Goal: Task Accomplishment & Management: Complete application form

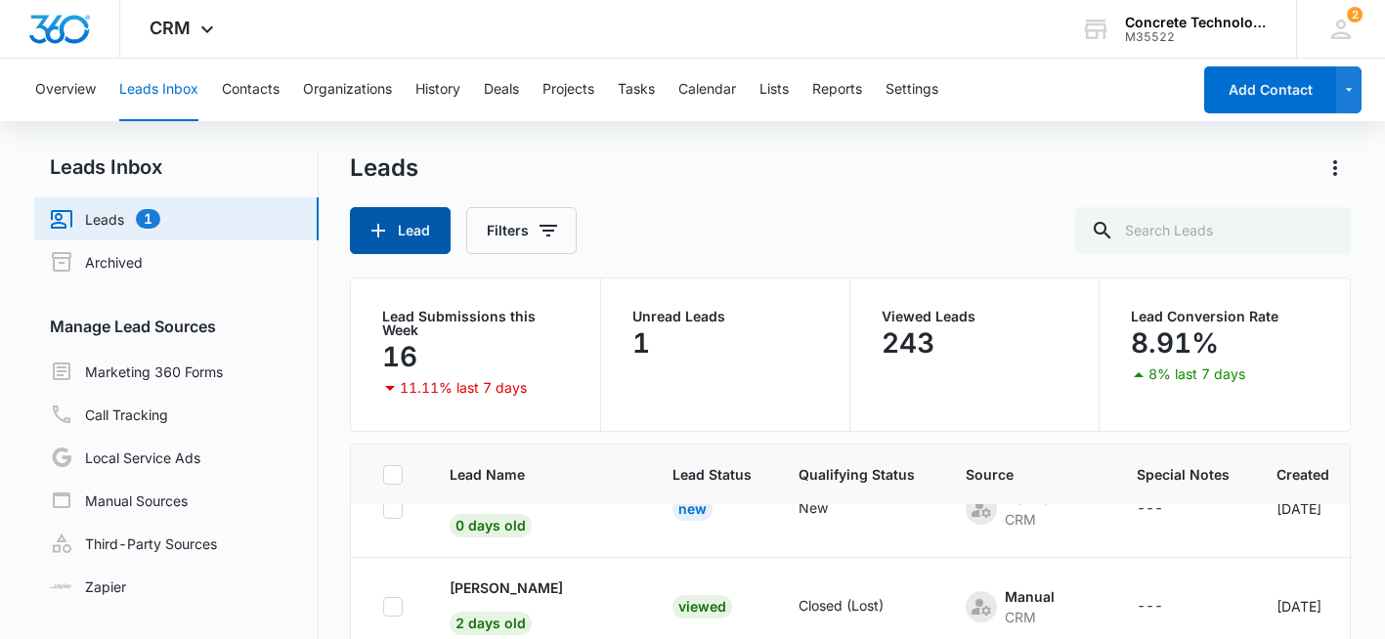
click at [384, 236] on icon "button" at bounding box center [378, 230] width 23 height 23
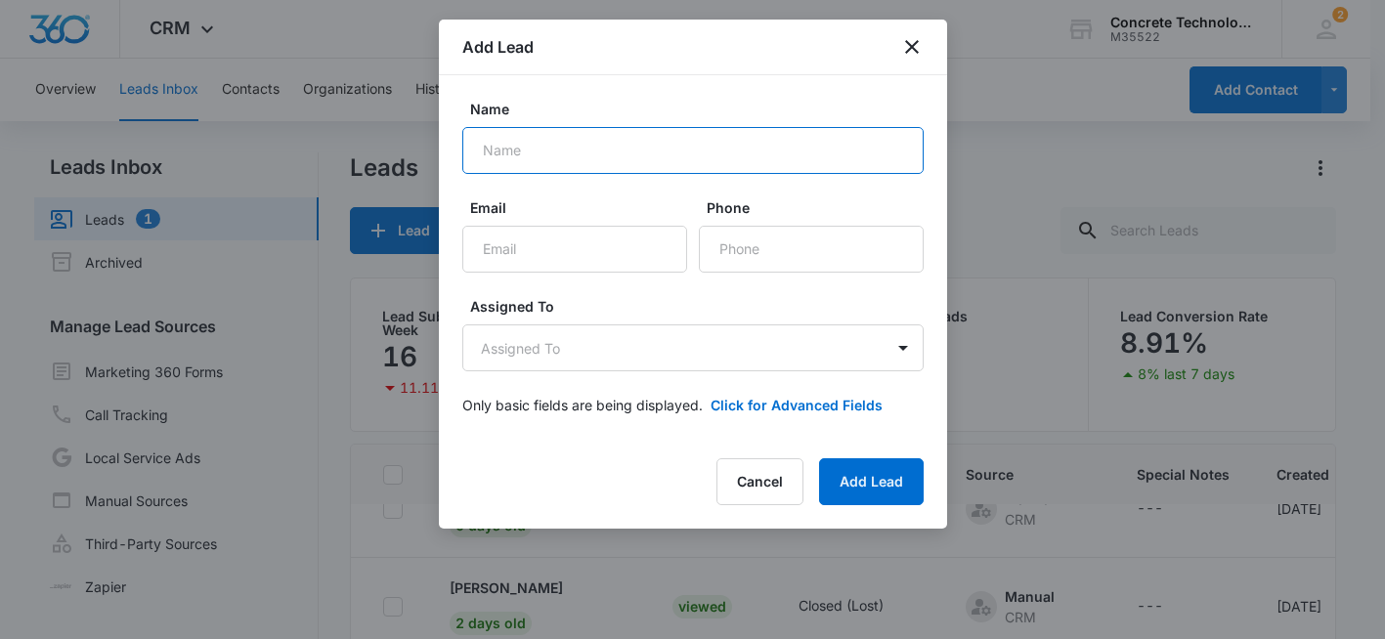
click at [531, 159] on input "Name" at bounding box center [692, 150] width 461 height 47
paste input "[PERSON_NAME]"
type input "[PERSON_NAME]"
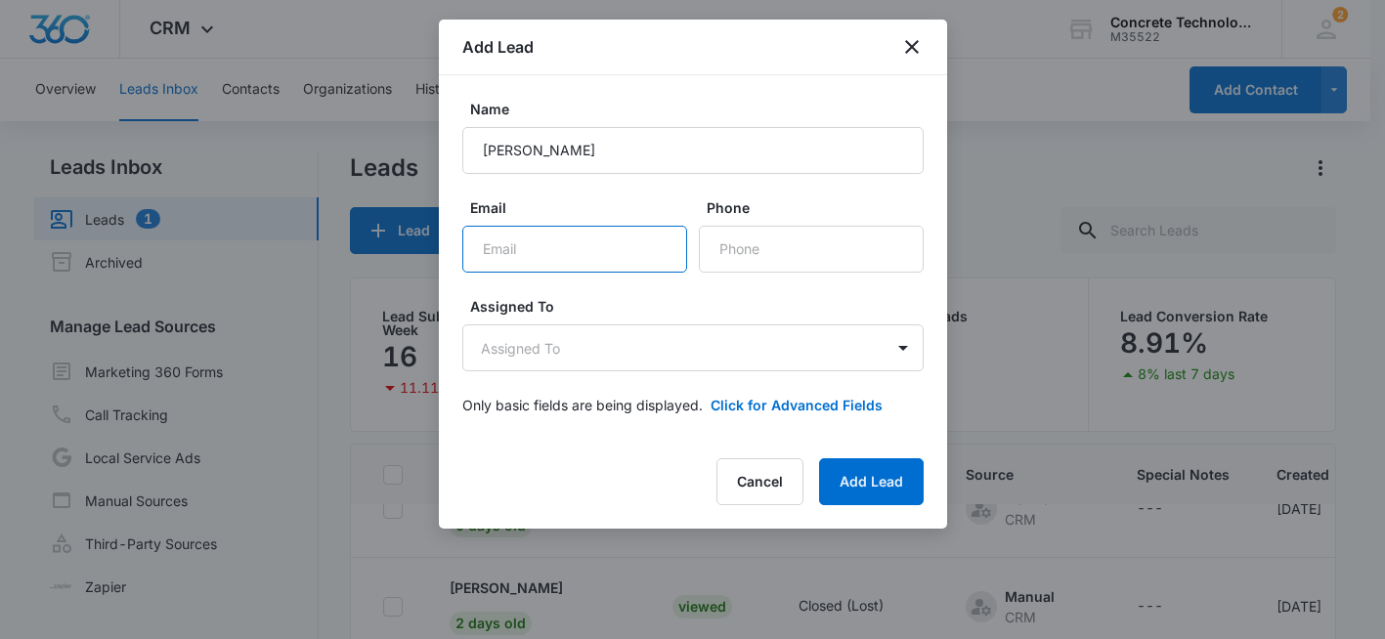
click at [573, 261] on input "Email" at bounding box center [574, 249] width 225 height 47
click at [521, 251] on input "Email" at bounding box center [574, 249] width 225 height 47
paste input "[EMAIL_ADDRESS][DOMAIN_NAME]"
type input "[EMAIL_ADDRESS][DOMAIN_NAME]"
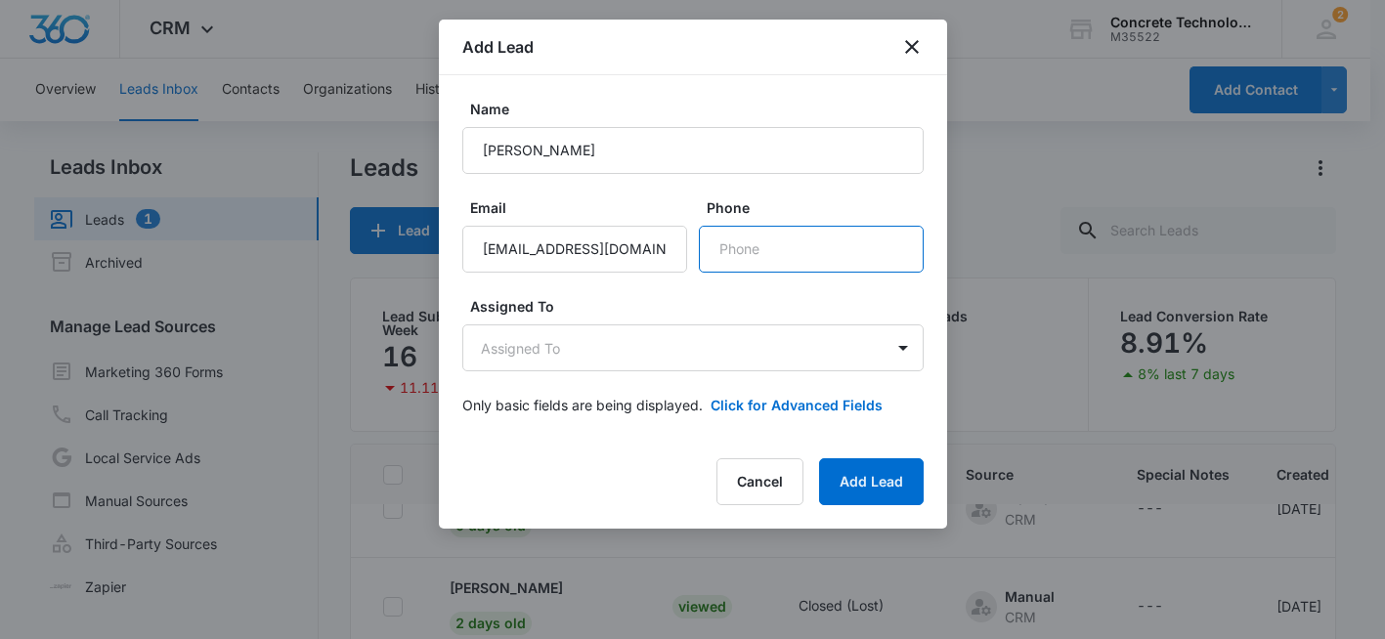
click at [757, 247] on input "Phone" at bounding box center [811, 249] width 225 height 47
click at [752, 243] on input "Phone" at bounding box center [811, 249] width 225 height 47
paste input "[PHONE_NUMBER]"
type input "[PHONE_NUMBER]"
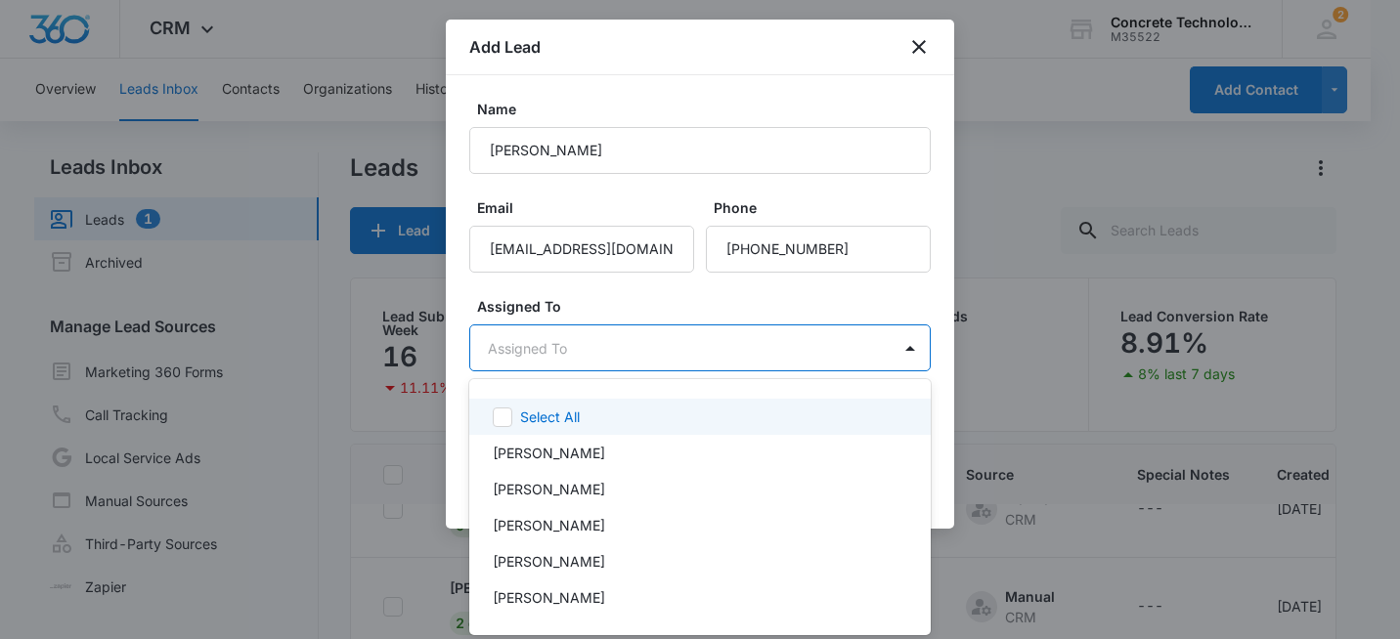
click at [803, 354] on body "CRM Apps Reputation Websites Forms CRM Email Social Shop Payments POS Content A…" at bounding box center [700, 319] width 1400 height 639
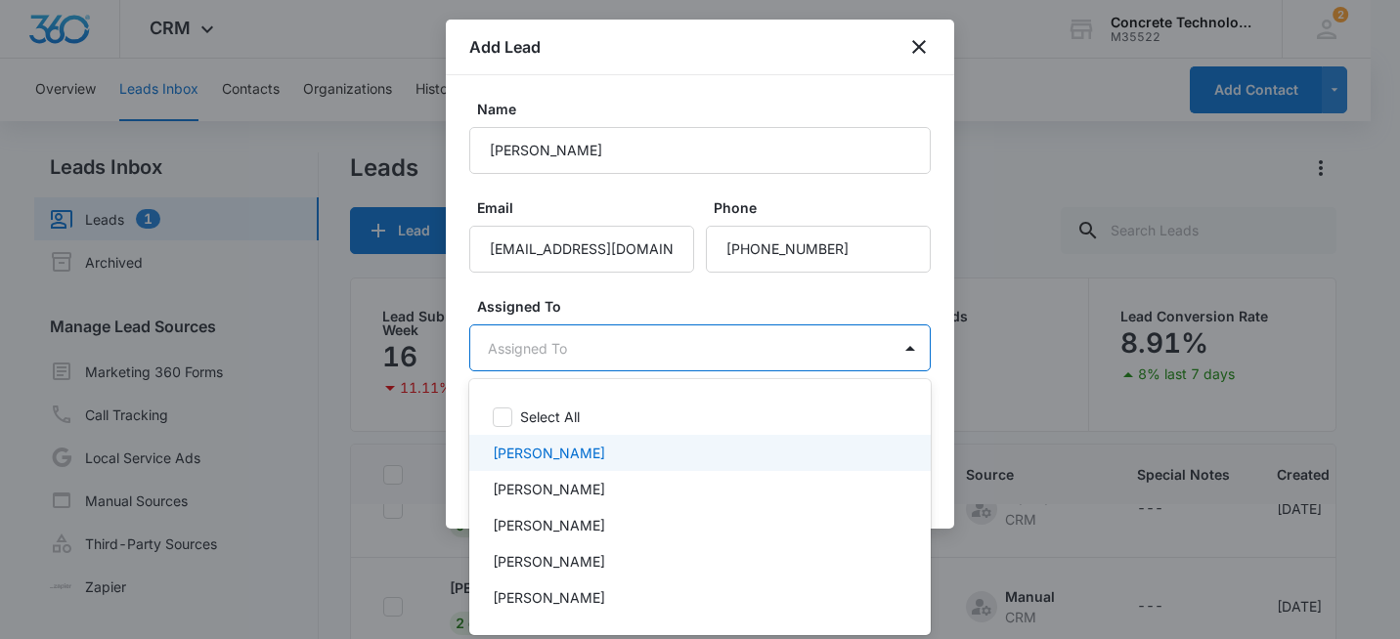
click at [586, 453] on div "[PERSON_NAME]" at bounding box center [698, 453] width 411 height 21
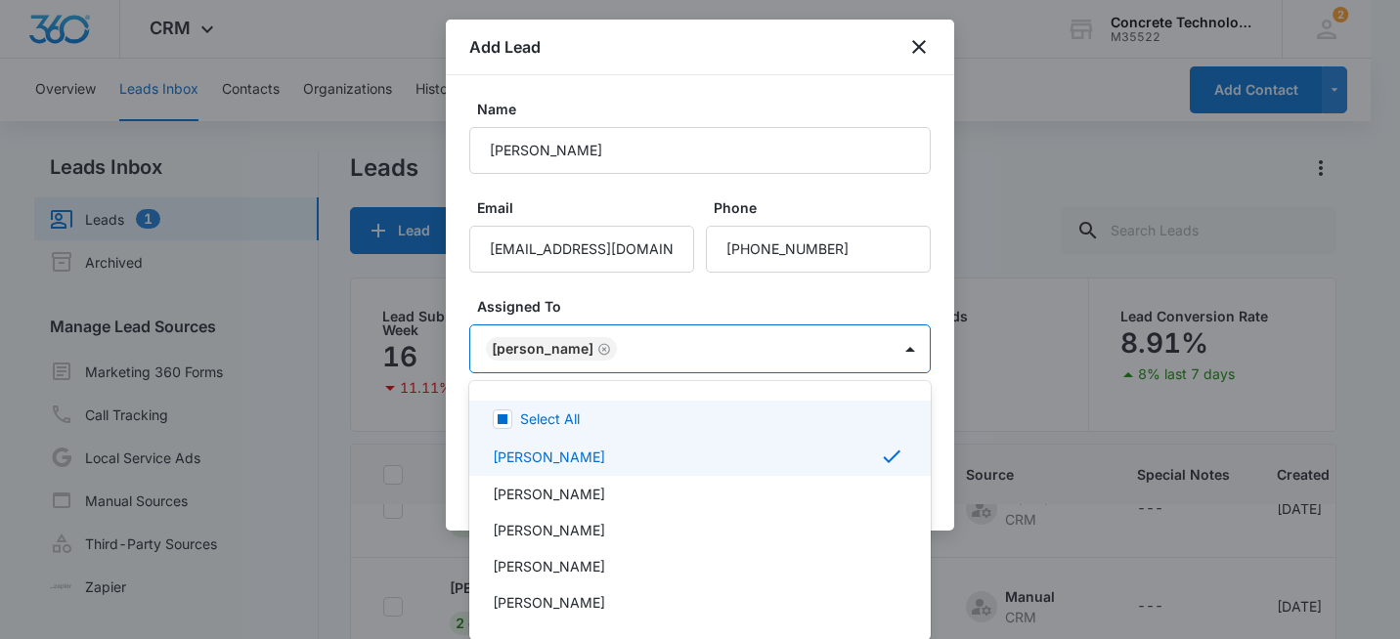
click at [746, 303] on div at bounding box center [700, 319] width 1400 height 639
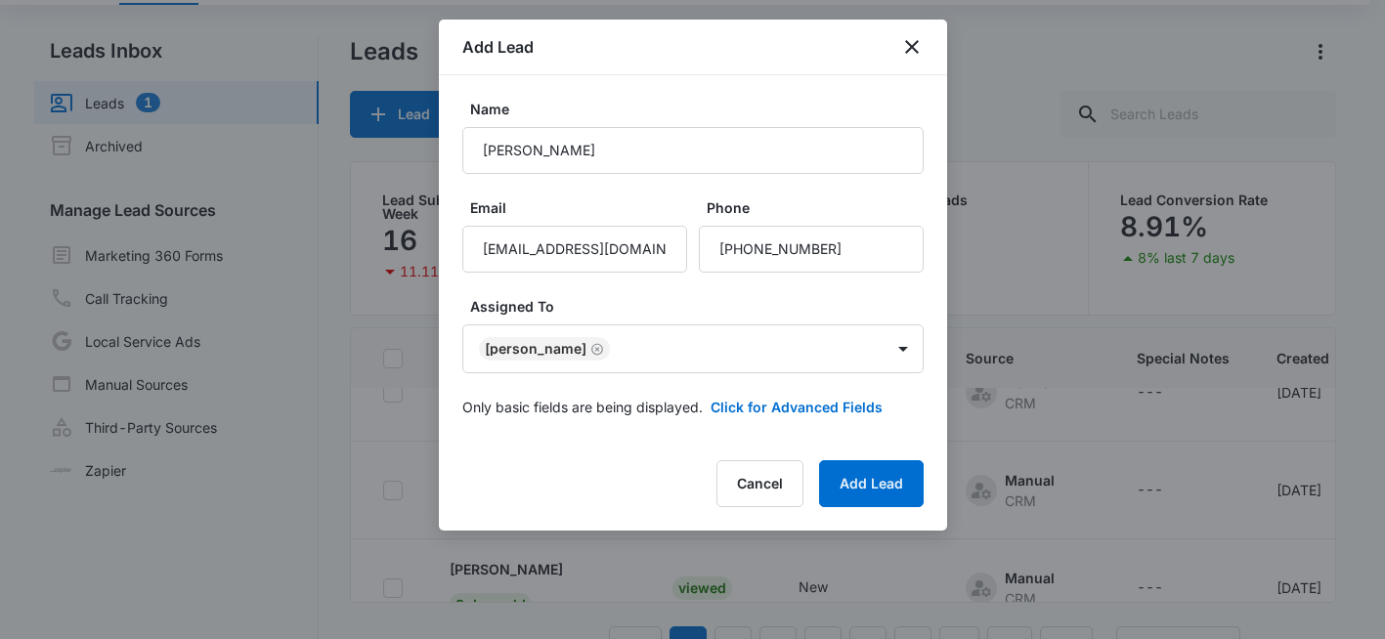
scroll to position [117, 0]
click at [780, 411] on button "Click for Advanced Fields" at bounding box center [797, 407] width 172 height 21
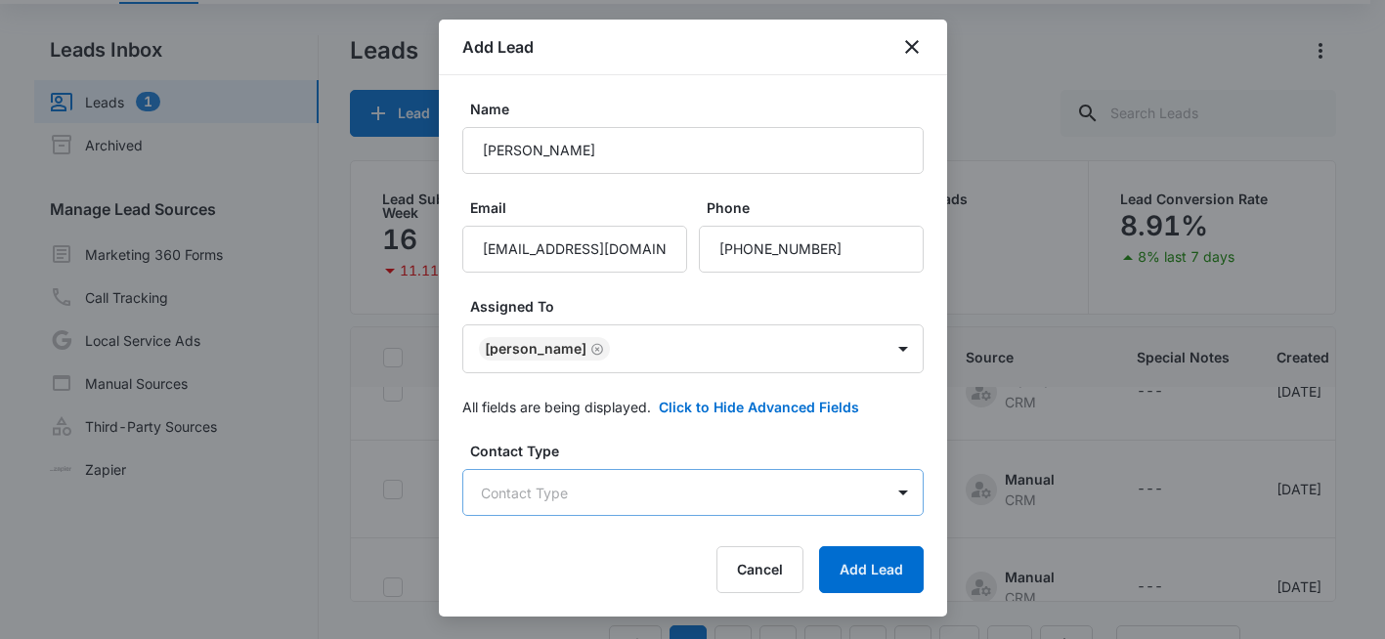
click at [670, 487] on body "CRM Apps Reputation Websites Forms CRM Email Social Shop Payments POS Content A…" at bounding box center [692, 285] width 1385 height 804
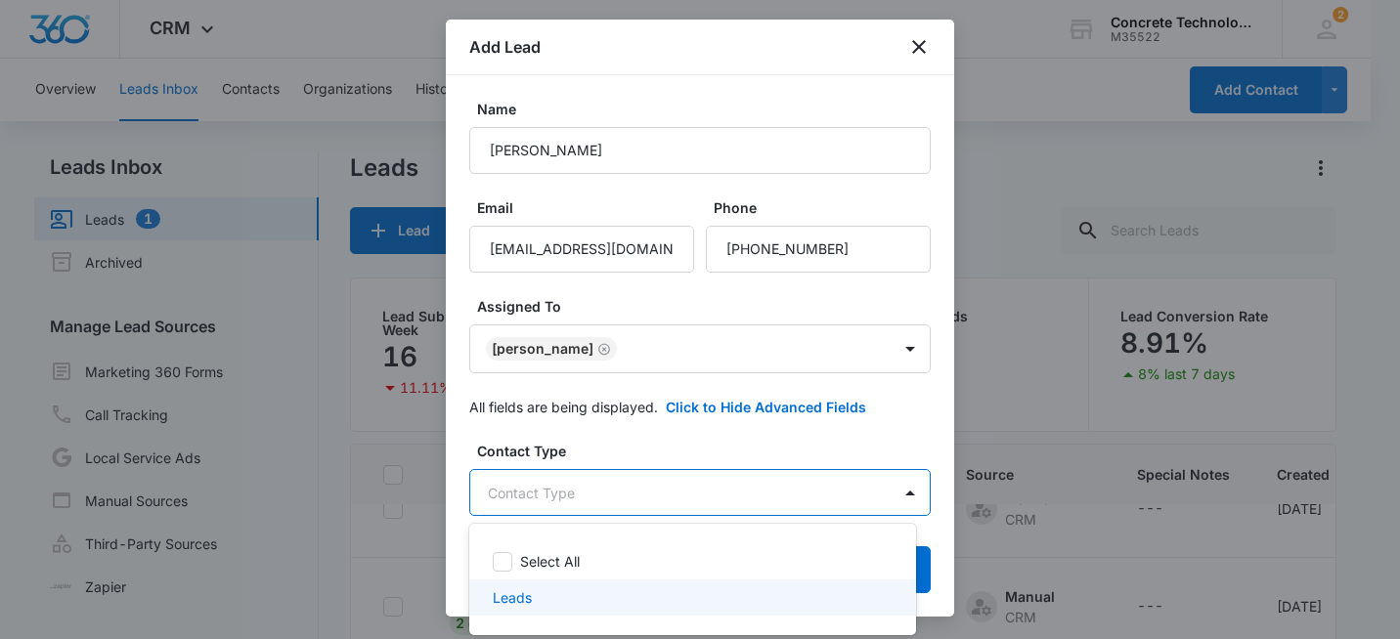
click at [545, 596] on div "Leads" at bounding box center [691, 598] width 396 height 21
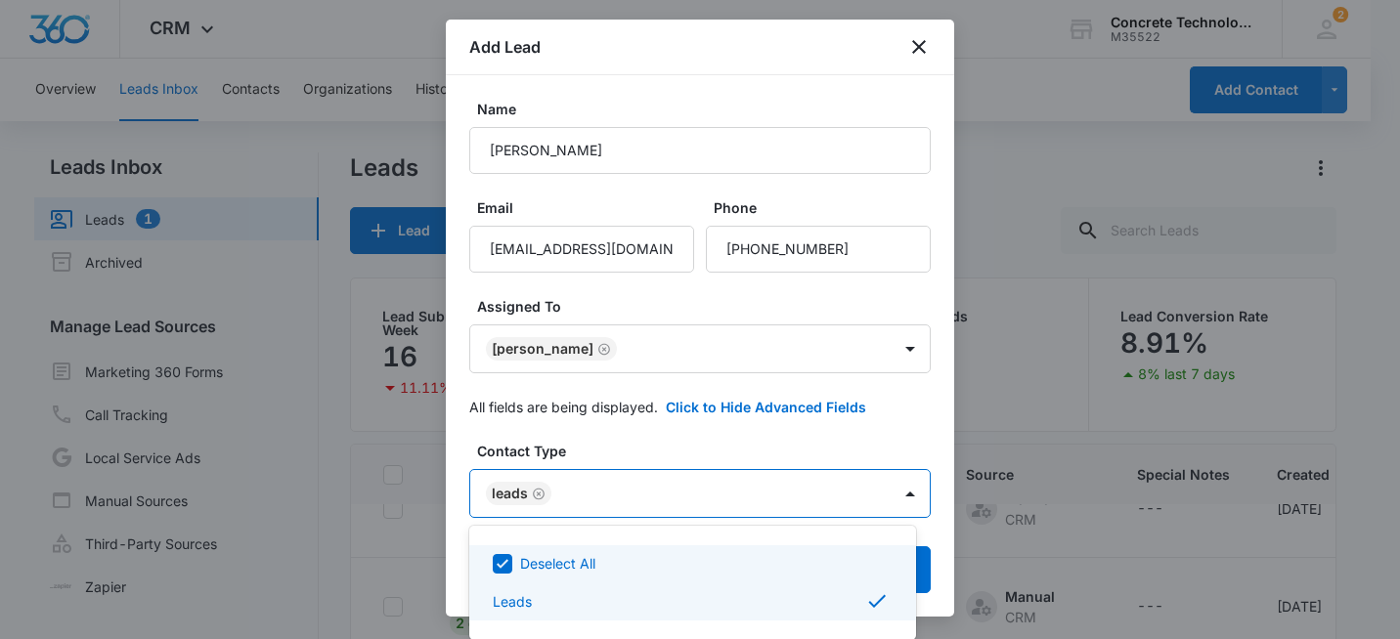
click at [654, 445] on div at bounding box center [700, 319] width 1400 height 639
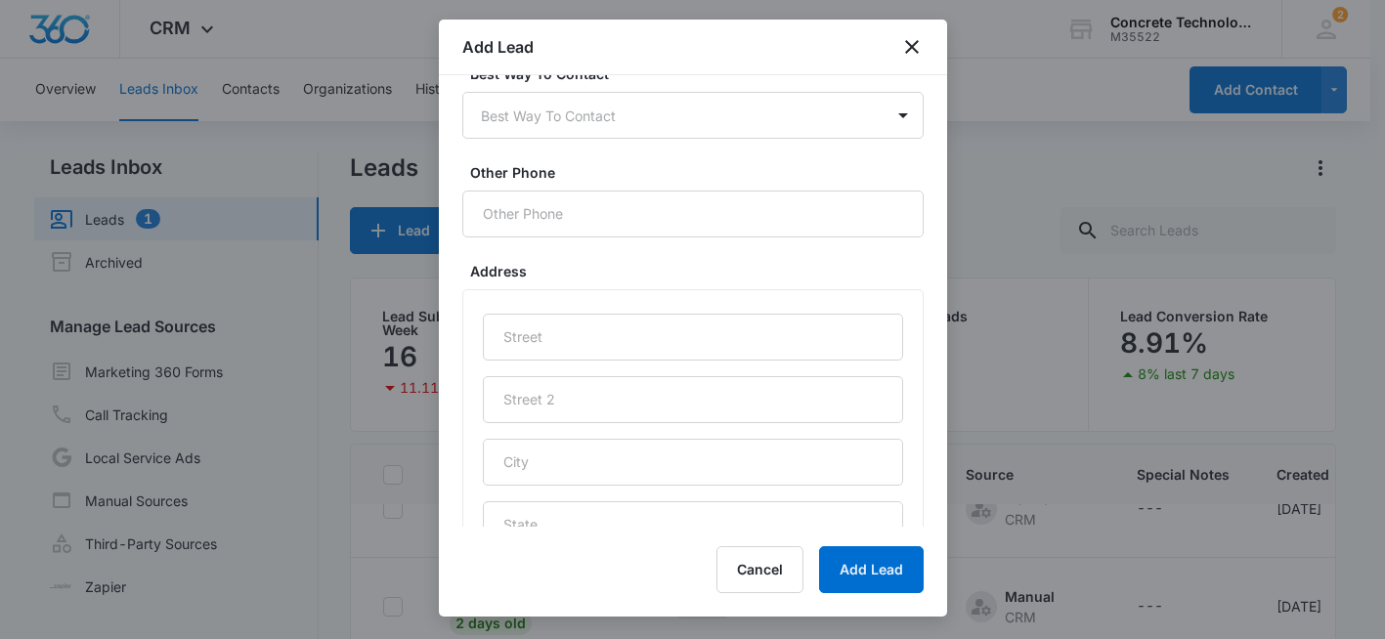
scroll to position [926, 0]
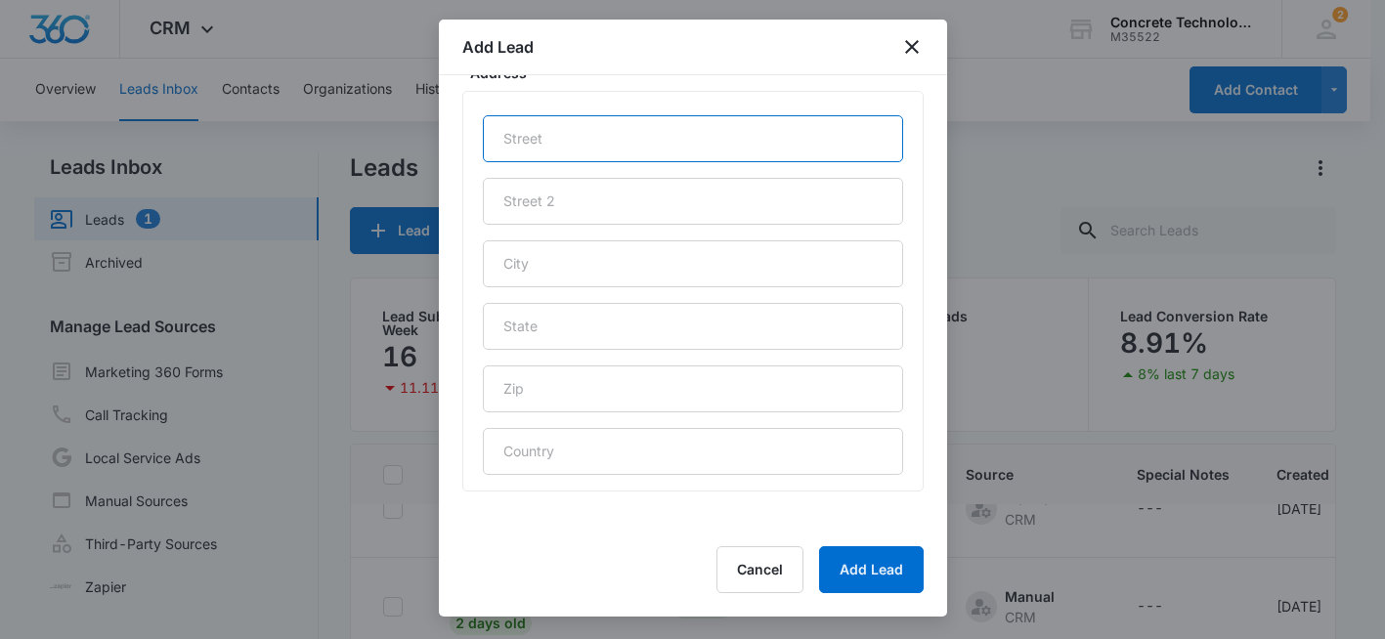
click at [603, 133] on input "text" at bounding box center [693, 138] width 420 height 47
type input "Facebook Lead 9/7"
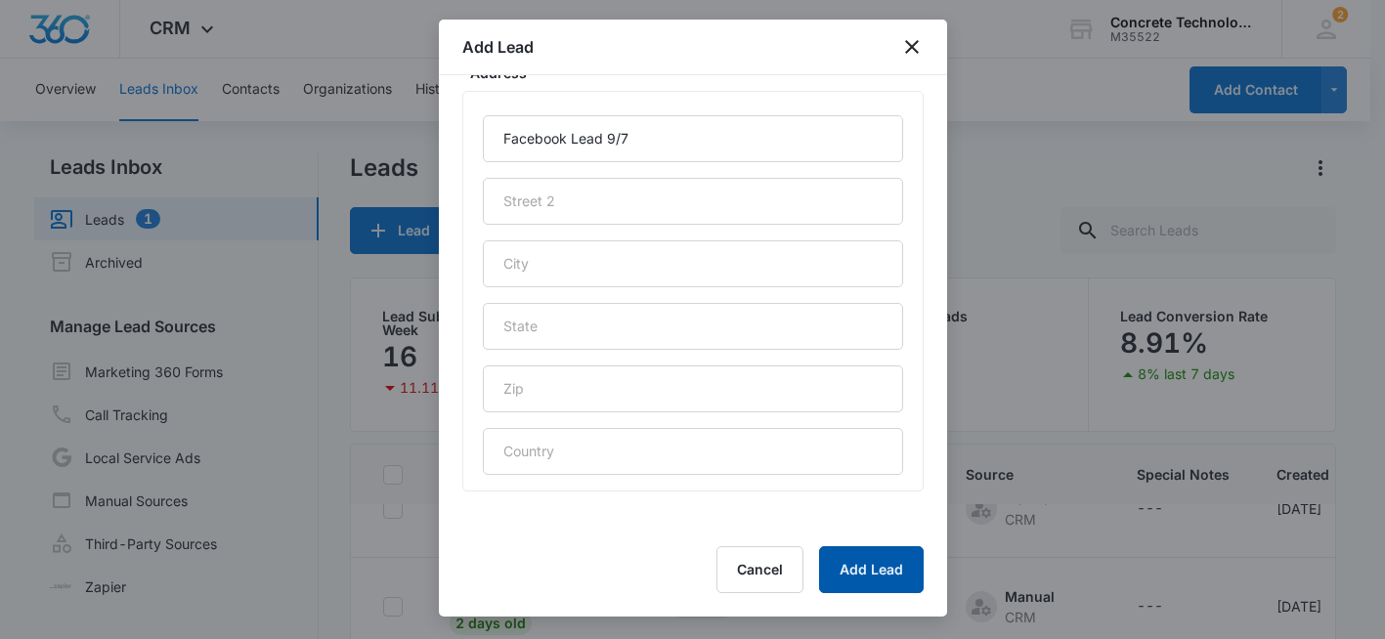
click at [872, 567] on button "Add Lead" at bounding box center [871, 570] width 105 height 47
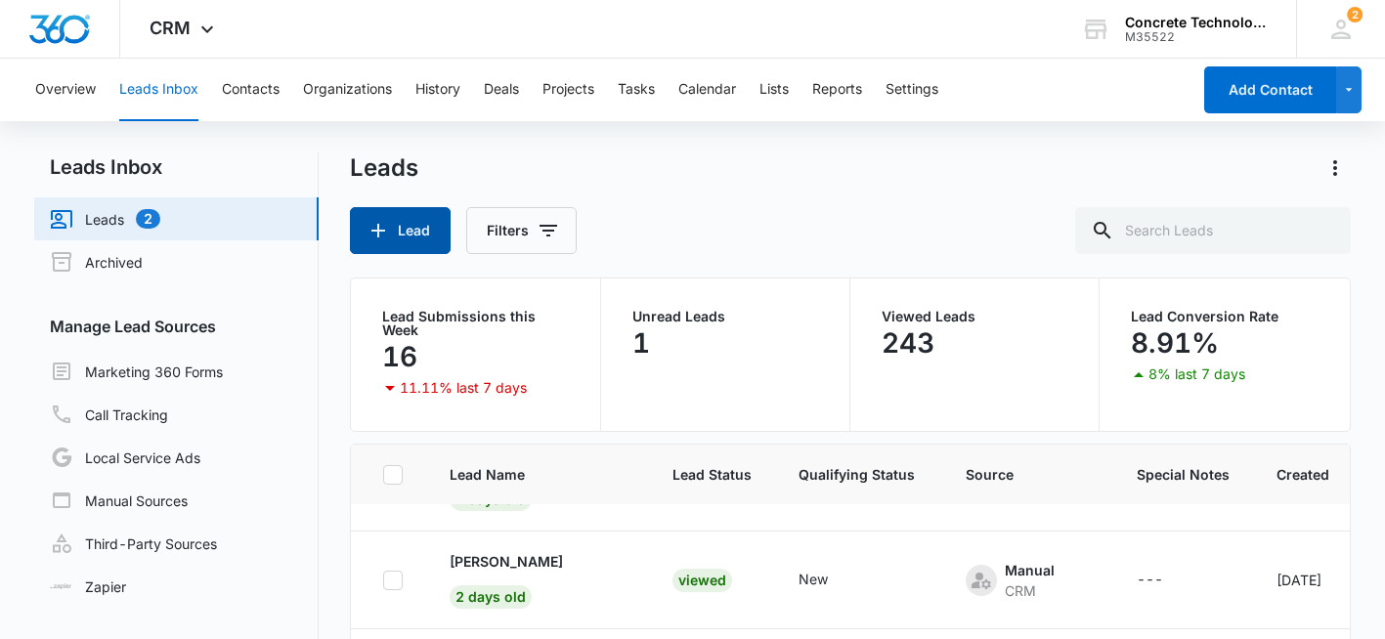
scroll to position [0, 0]
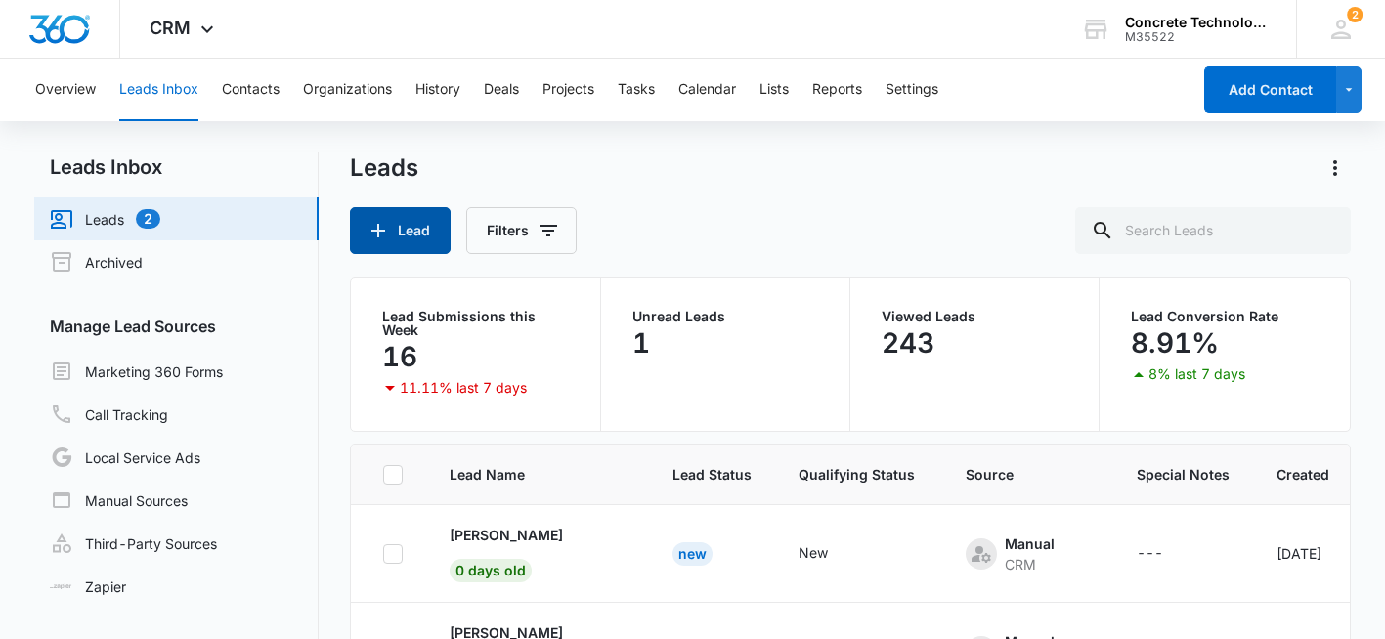
click at [399, 231] on button "Lead" at bounding box center [400, 230] width 101 height 47
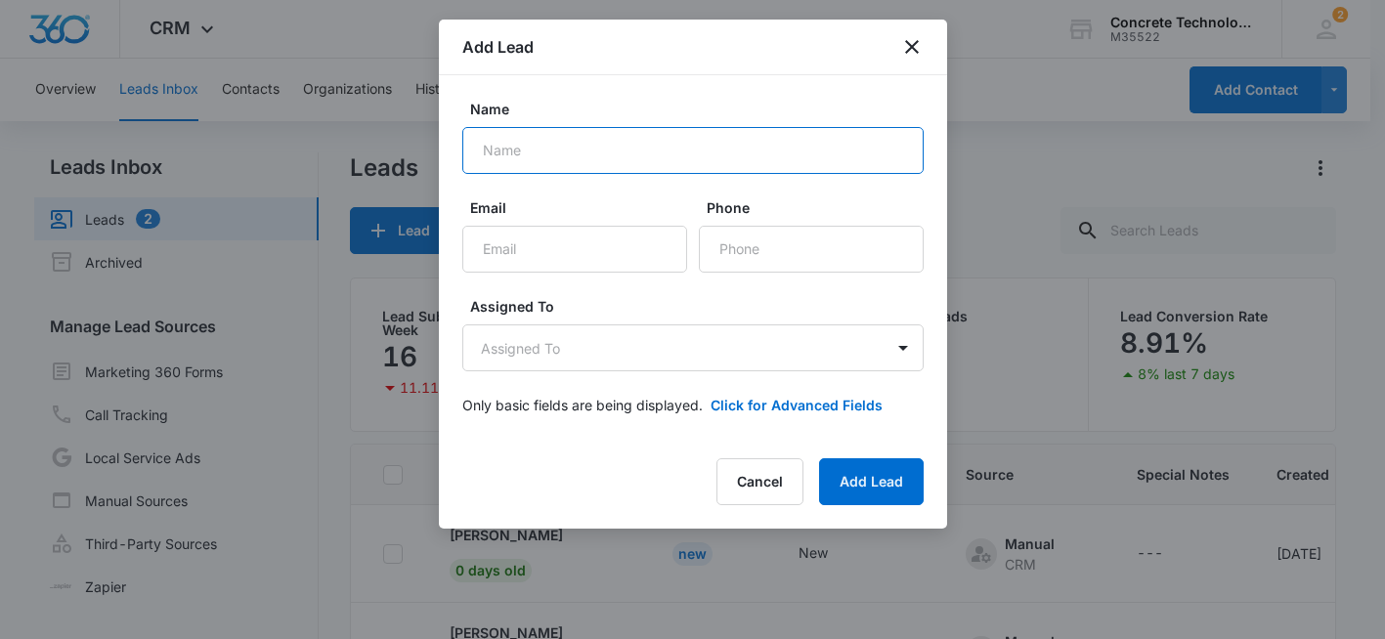
click at [531, 162] on input "Name" at bounding box center [692, 150] width 461 height 47
paste input "Kev [PERSON_NAME]"
click at [507, 153] on input "Kev [PERSON_NAME]" at bounding box center [692, 150] width 461 height 47
type input "[PERSON_NAME]"
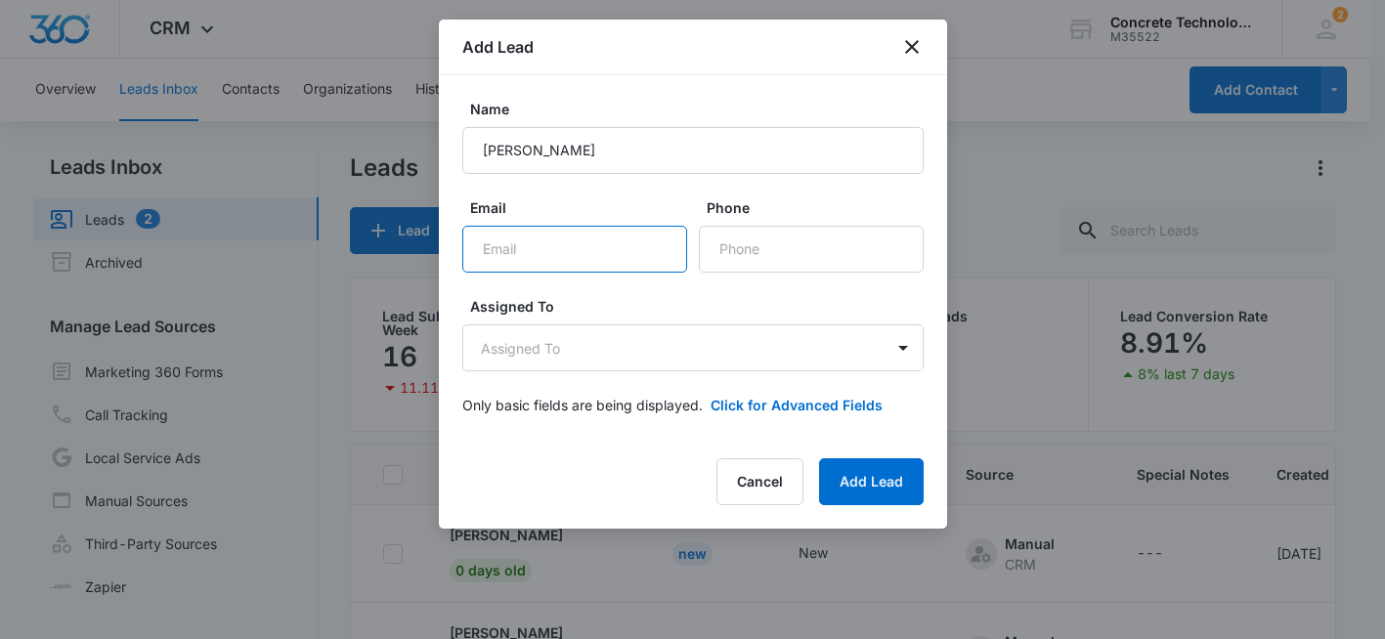
click at [546, 252] on input "Email" at bounding box center [574, 249] width 225 height 47
click at [518, 248] on input "Email" at bounding box center [574, 249] width 225 height 47
paste input "[PERSON_NAME][EMAIL_ADDRESS][DOMAIN_NAME]"
type input "[PERSON_NAME][EMAIL_ADDRESS][DOMAIN_NAME]"
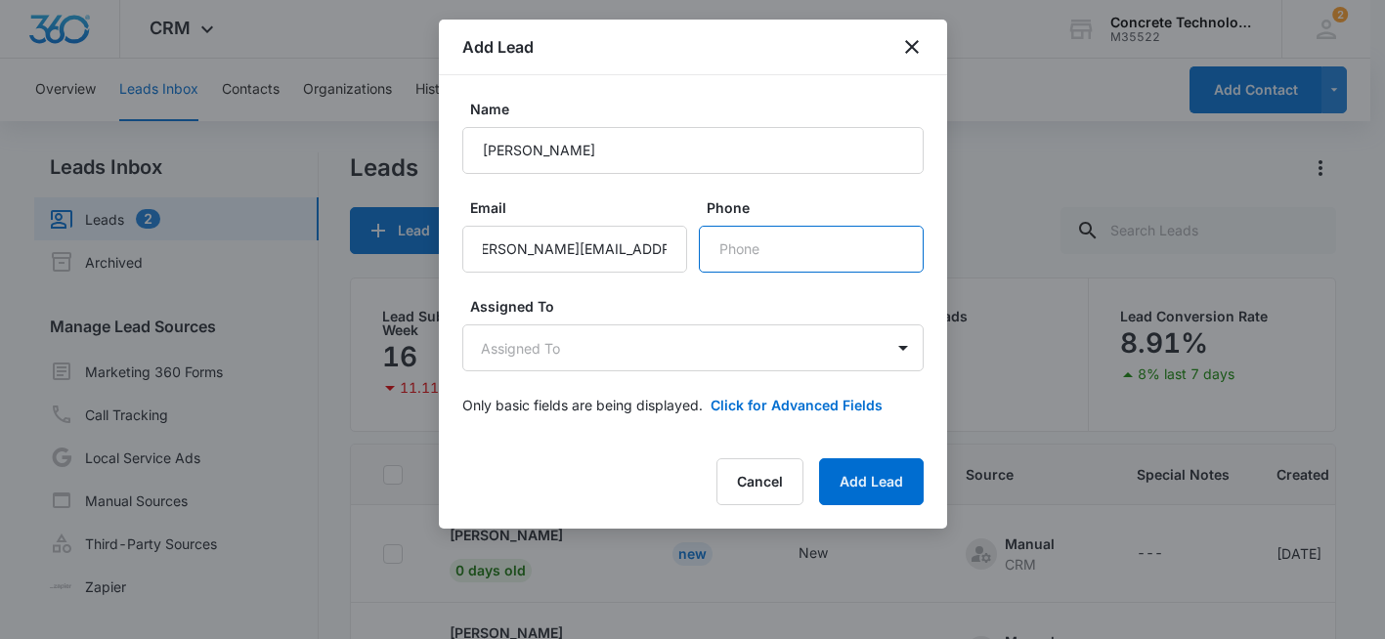
scroll to position [0, 0]
click at [751, 248] on input "Phone" at bounding box center [811, 249] width 225 height 47
click at [743, 251] on input "Phone" at bounding box center [811, 249] width 225 height 47
paste input "[PHONE_NUMBER]"
type input "[PHONE_NUMBER]"
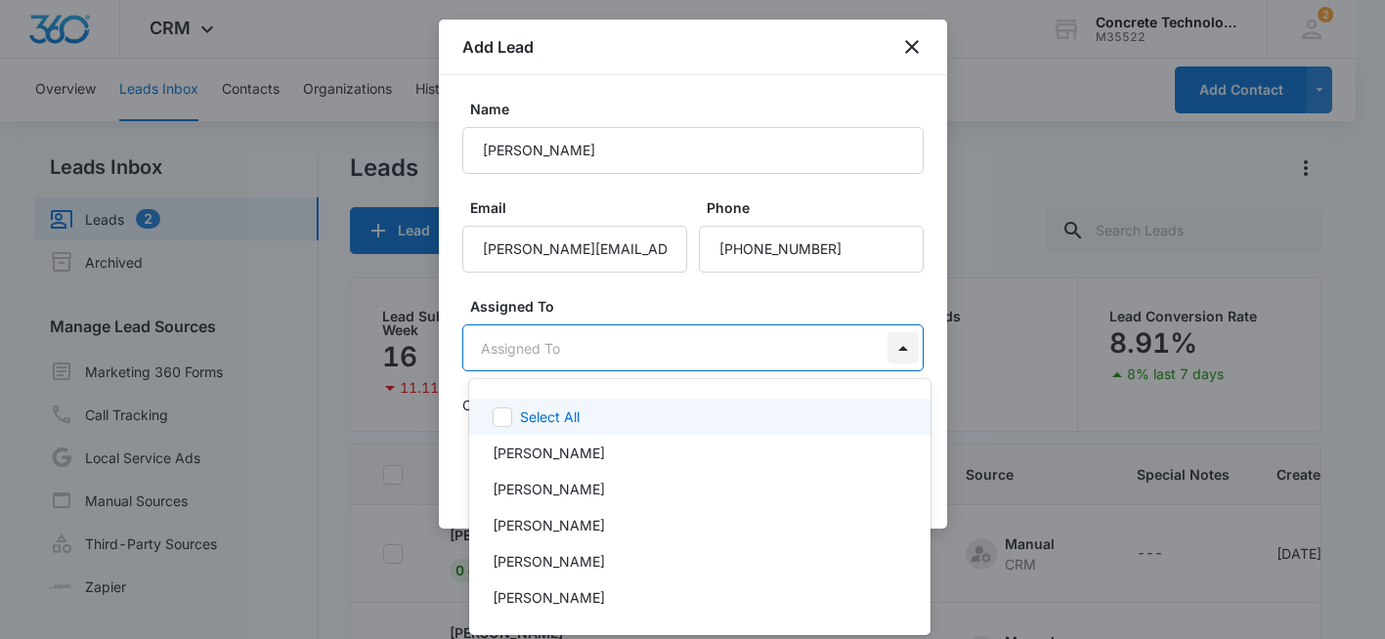
click at [893, 343] on body "CRM Apps Reputation Websites Forms CRM Email Social Shop Payments POS Content A…" at bounding box center [692, 319] width 1385 height 639
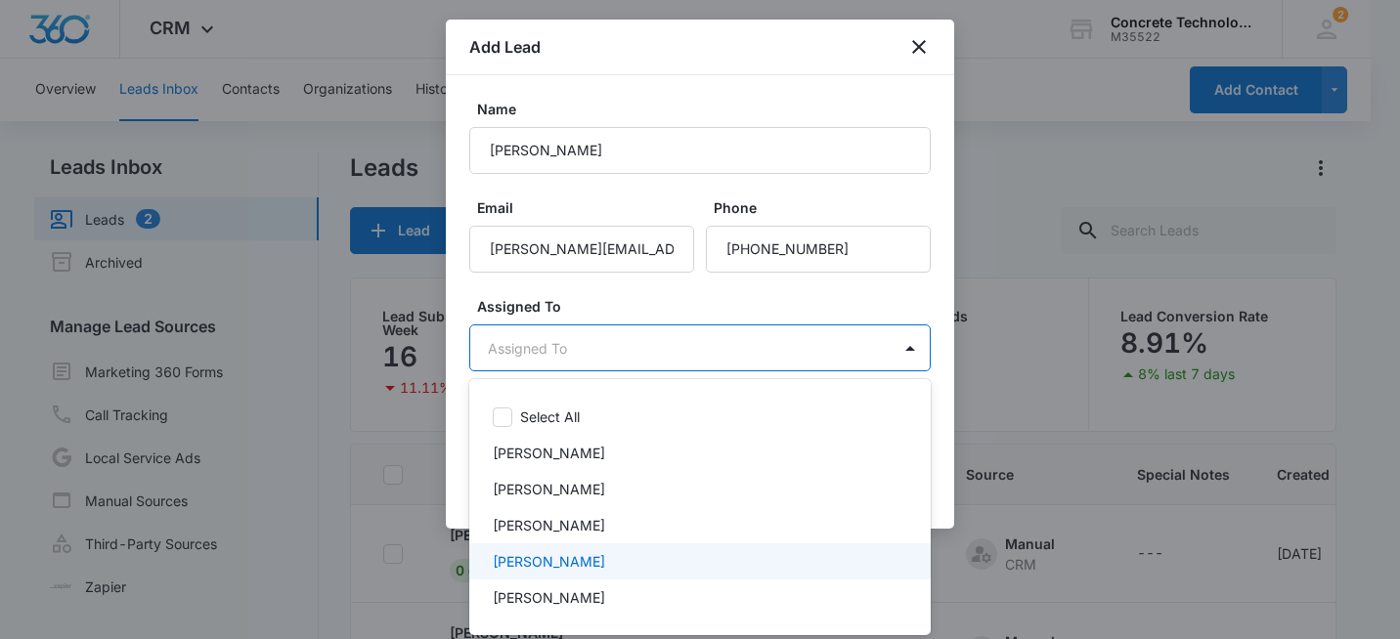
click at [545, 565] on p "[PERSON_NAME]" at bounding box center [549, 561] width 112 height 21
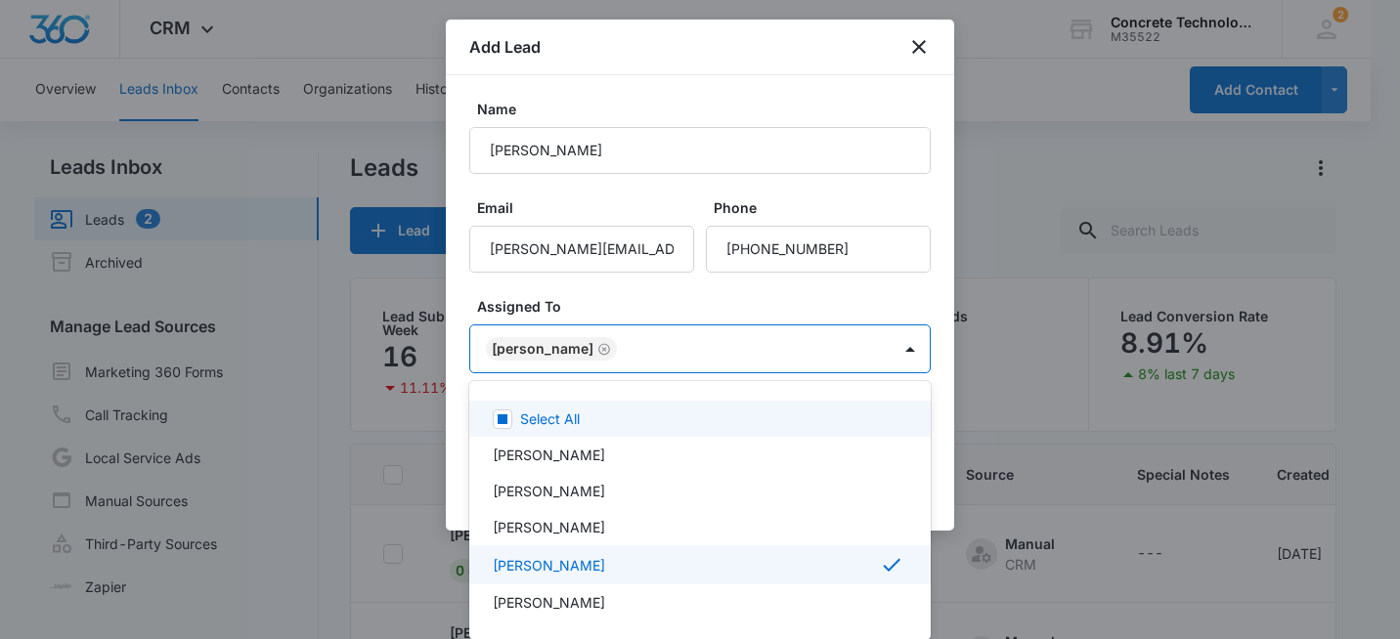
click at [688, 309] on div at bounding box center [700, 319] width 1400 height 639
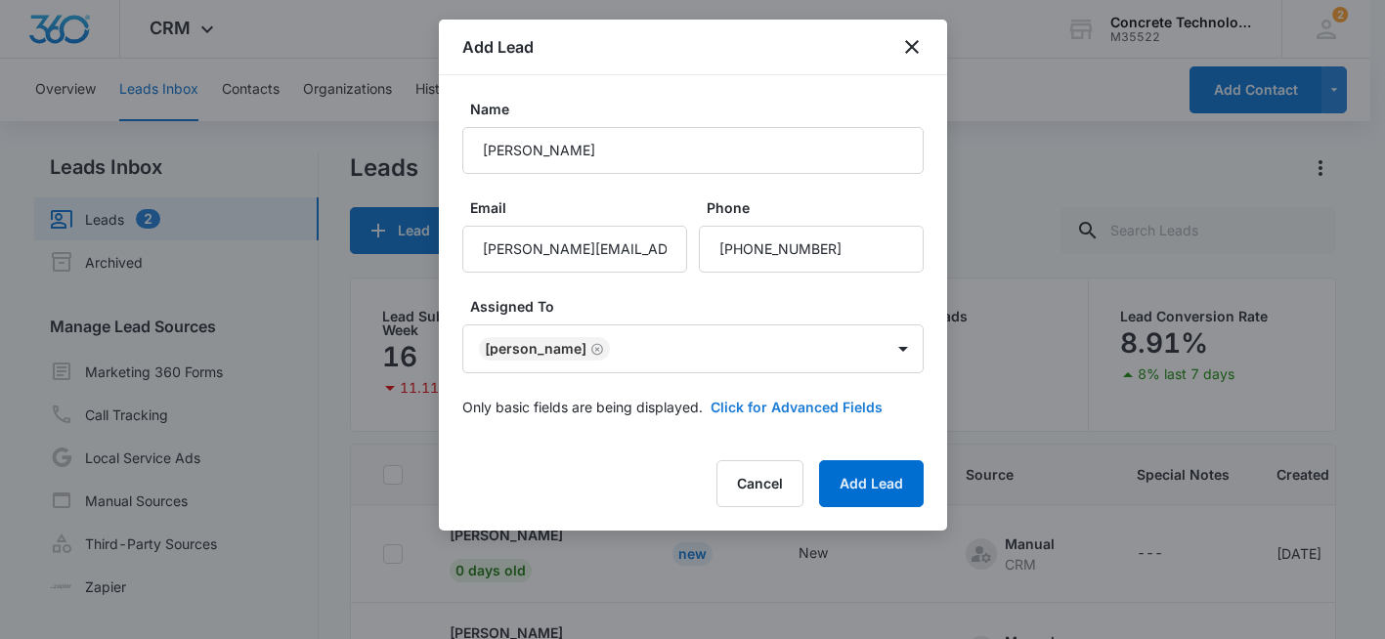
click at [792, 409] on button "Click for Advanced Fields" at bounding box center [797, 407] width 172 height 21
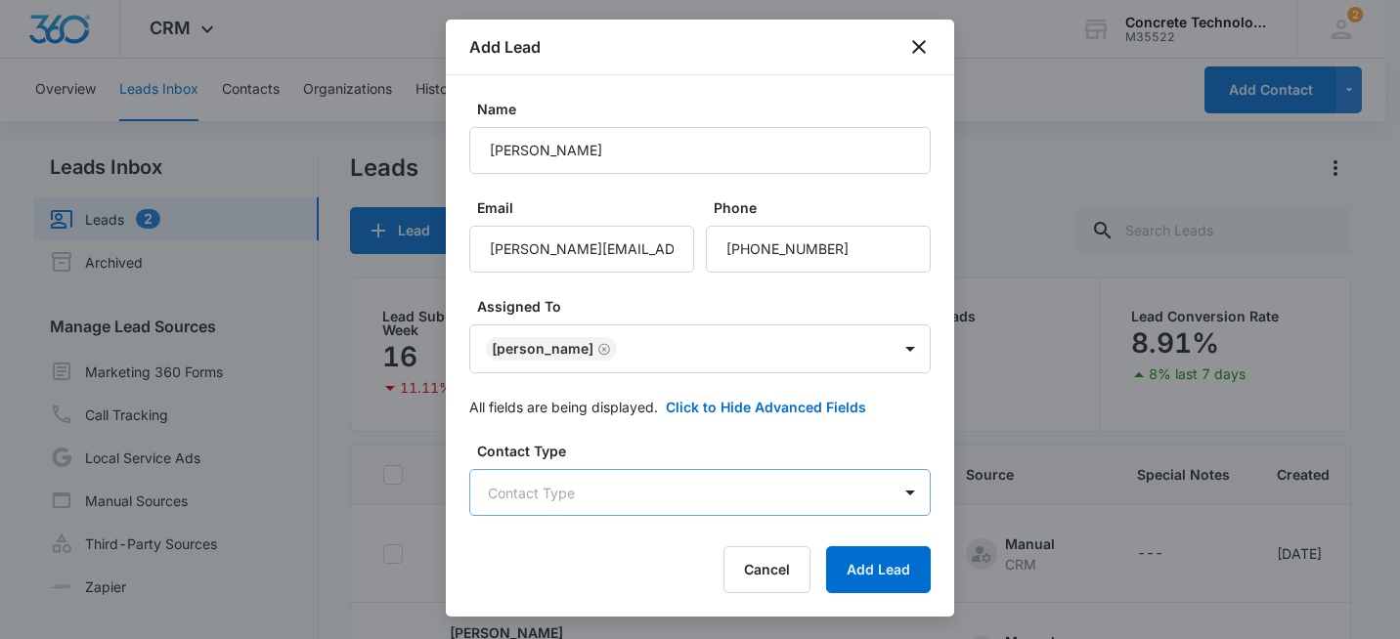
click at [747, 493] on body "CRM Apps Reputation Websites Forms CRM Email Social Shop Payments POS Content A…" at bounding box center [700, 402] width 1400 height 804
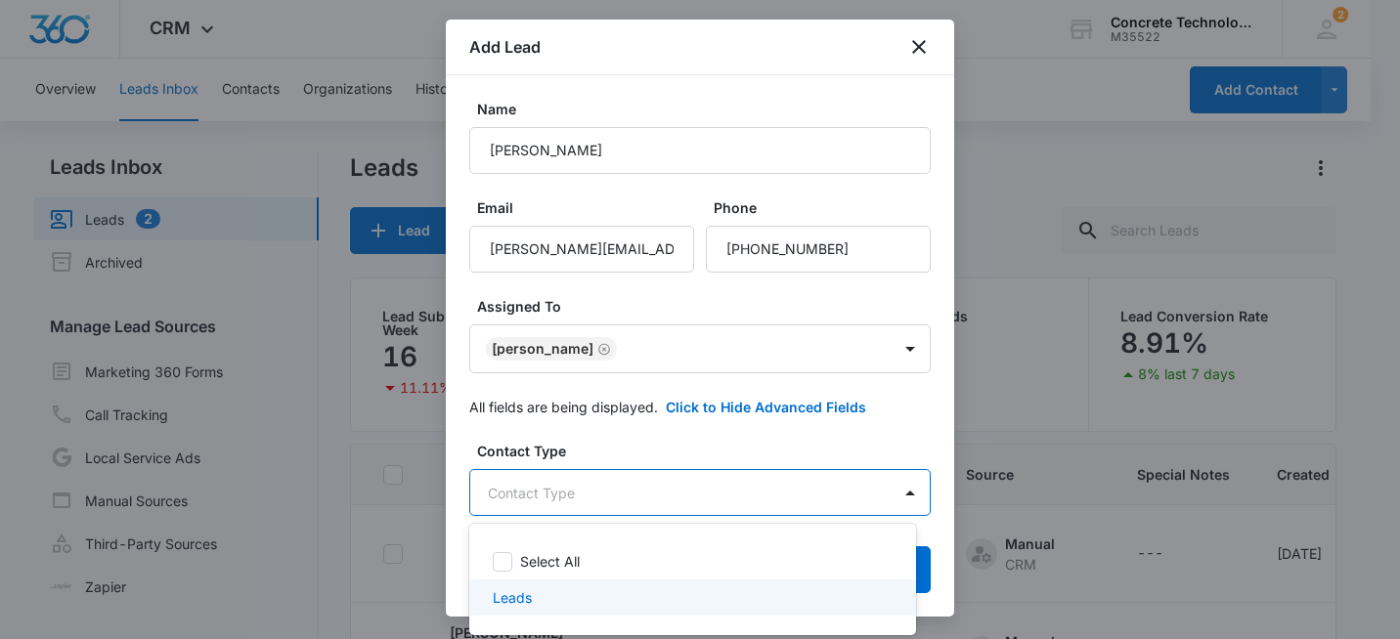
click at [573, 594] on div "Leads" at bounding box center [691, 598] width 396 height 21
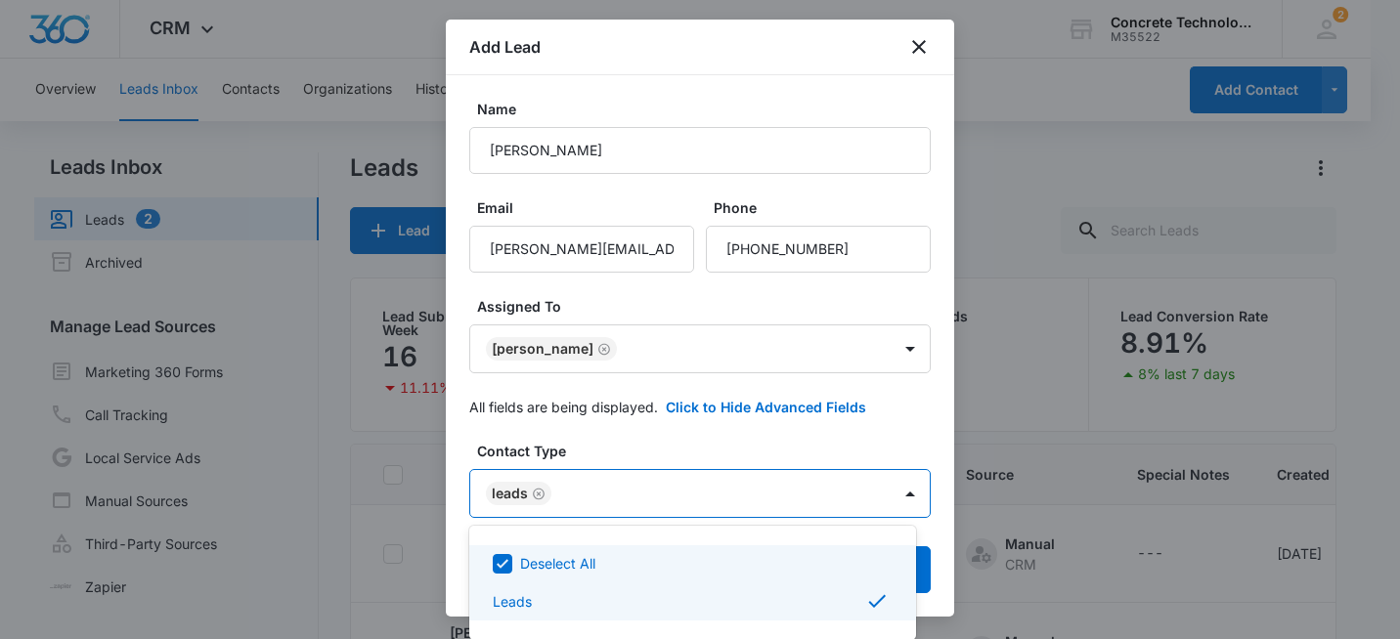
click at [692, 438] on div at bounding box center [700, 319] width 1400 height 639
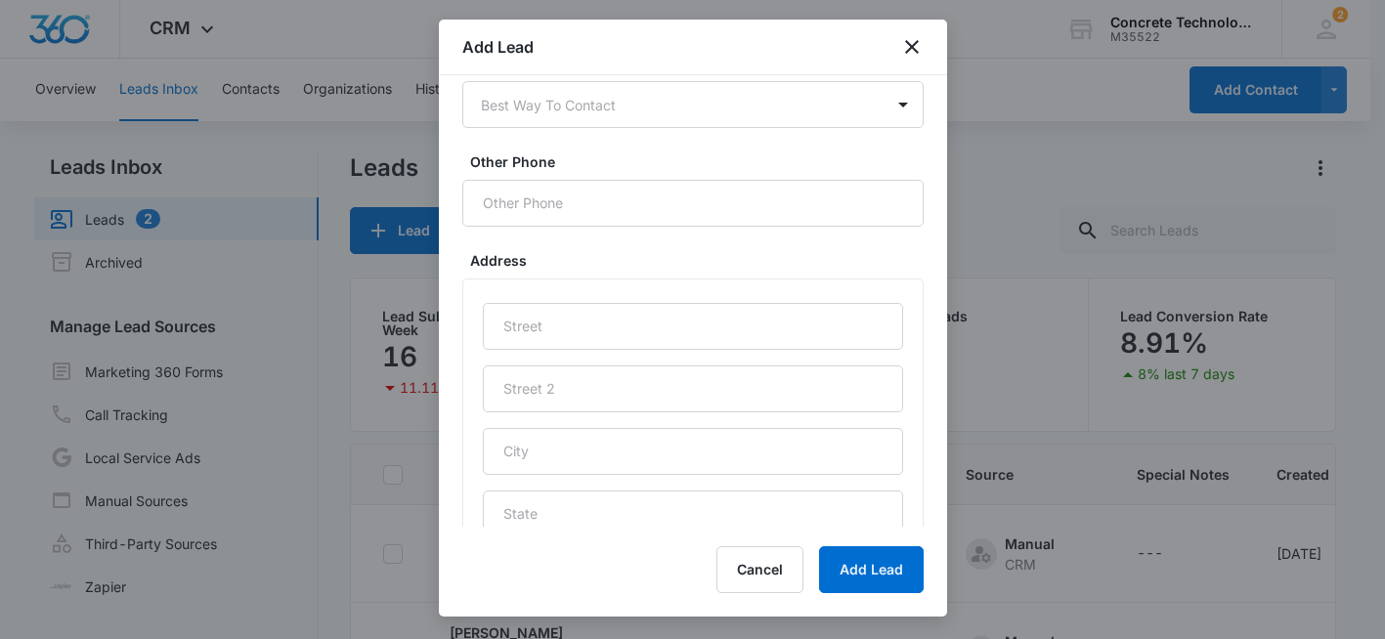
scroll to position [754, 0]
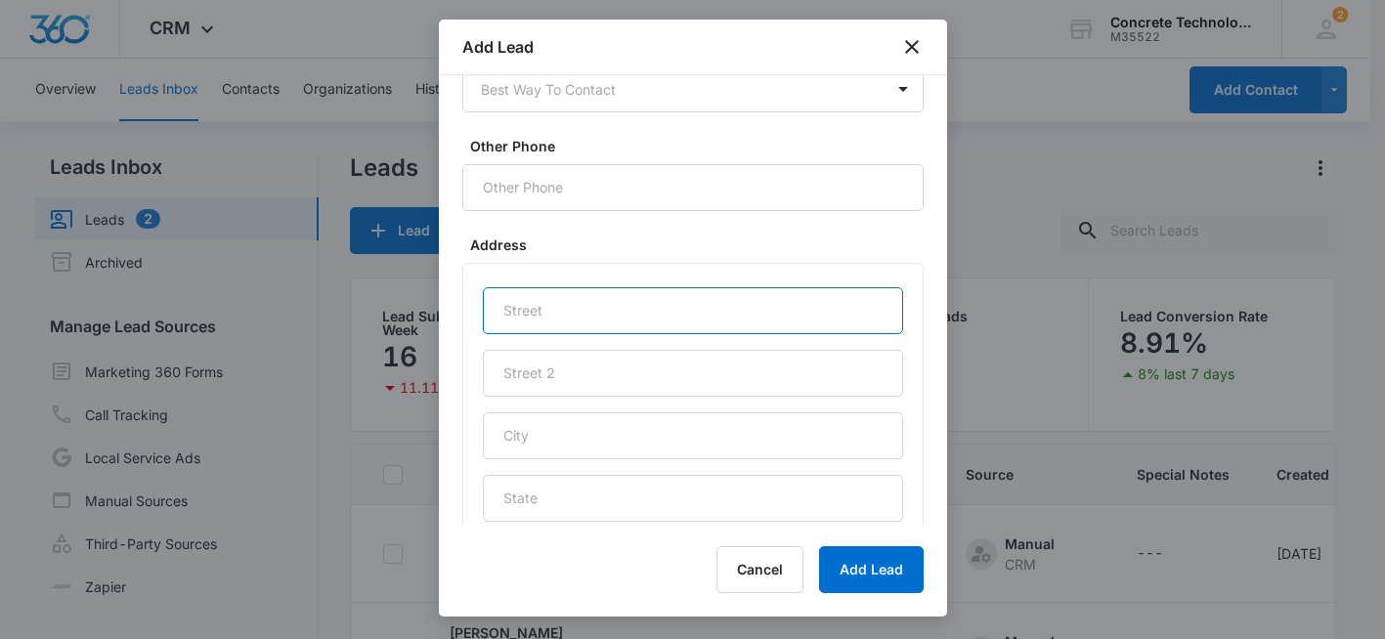
click at [631, 303] on input "text" at bounding box center [693, 310] width 420 height 47
type input "Facebook Lead 9/7"
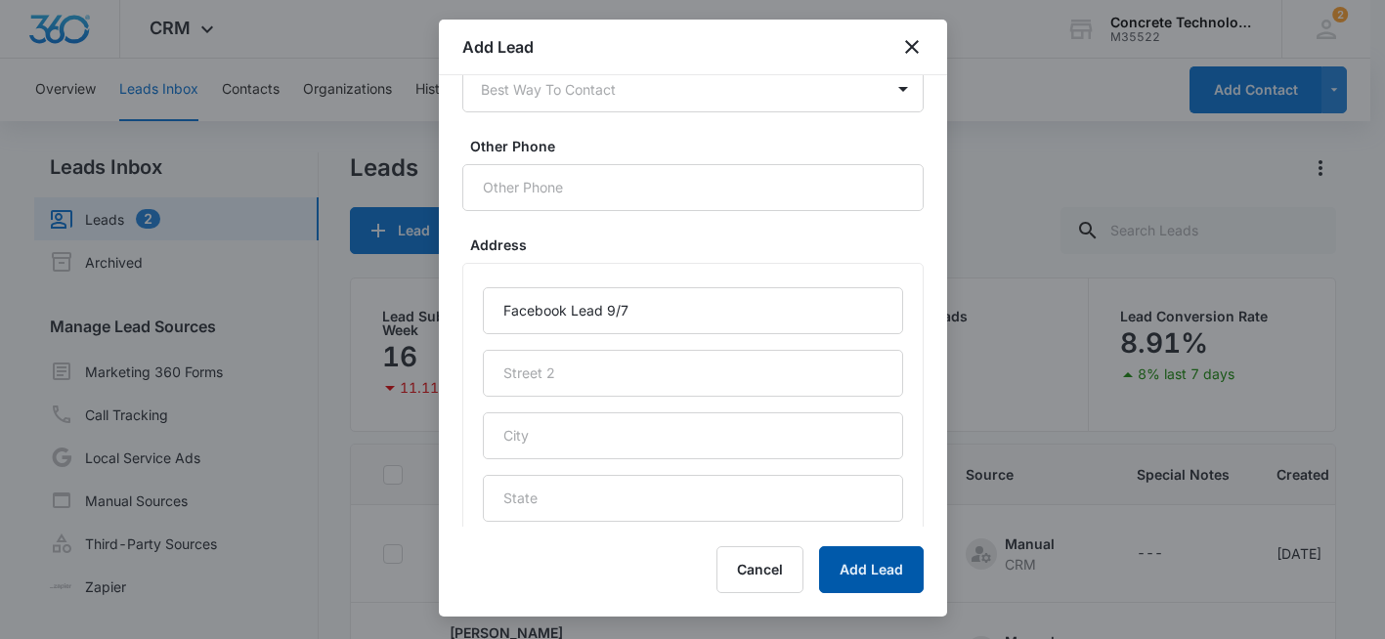
click at [872, 570] on button "Add Lead" at bounding box center [871, 570] width 105 height 47
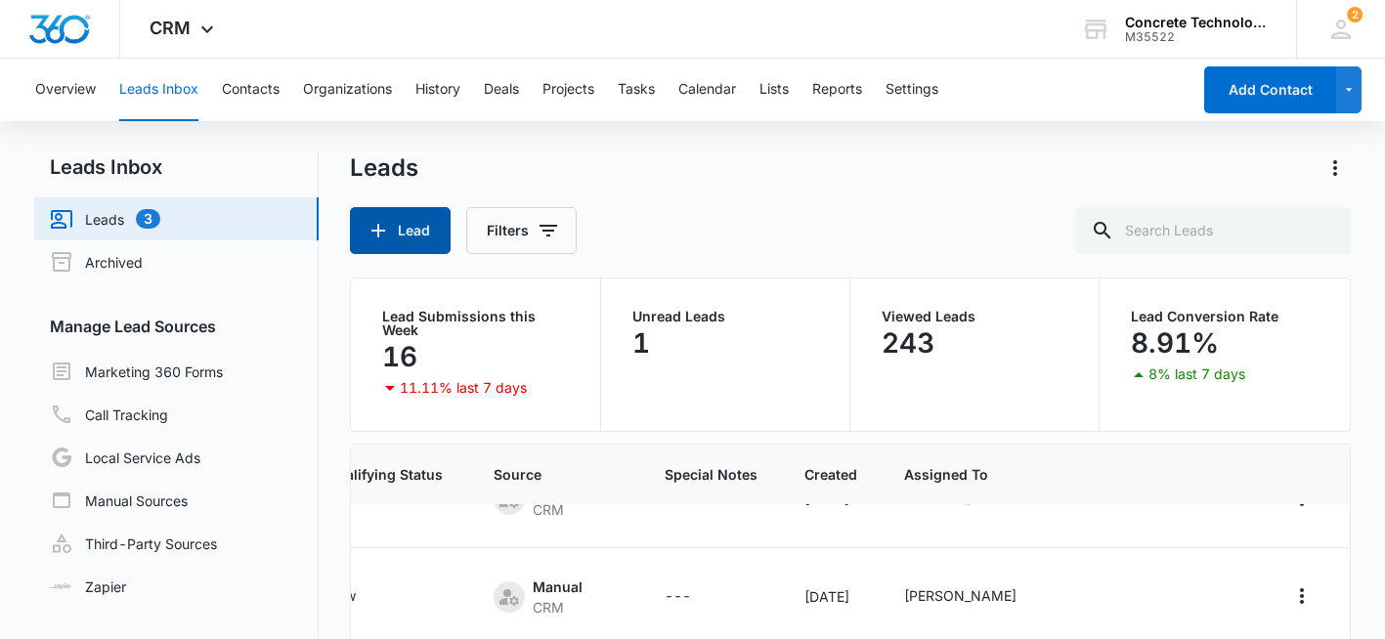
scroll to position [0, 483]
